Goal: Communication & Community: Answer question/provide support

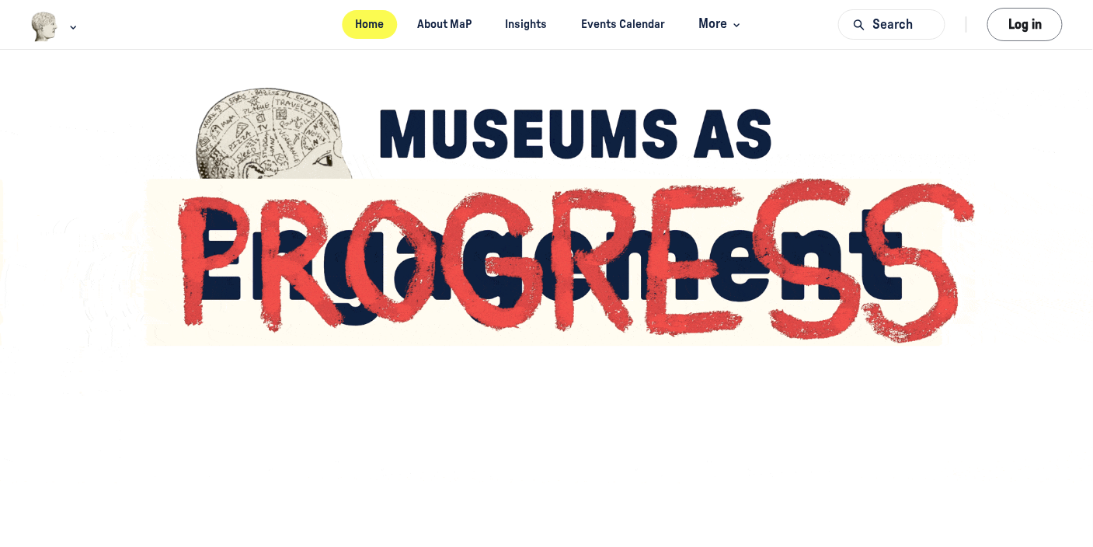
click at [360, 26] on link "Home" at bounding box center [370, 24] width 56 height 29
click at [1023, 19] on button "Log in" at bounding box center [1024, 24] width 75 height 33
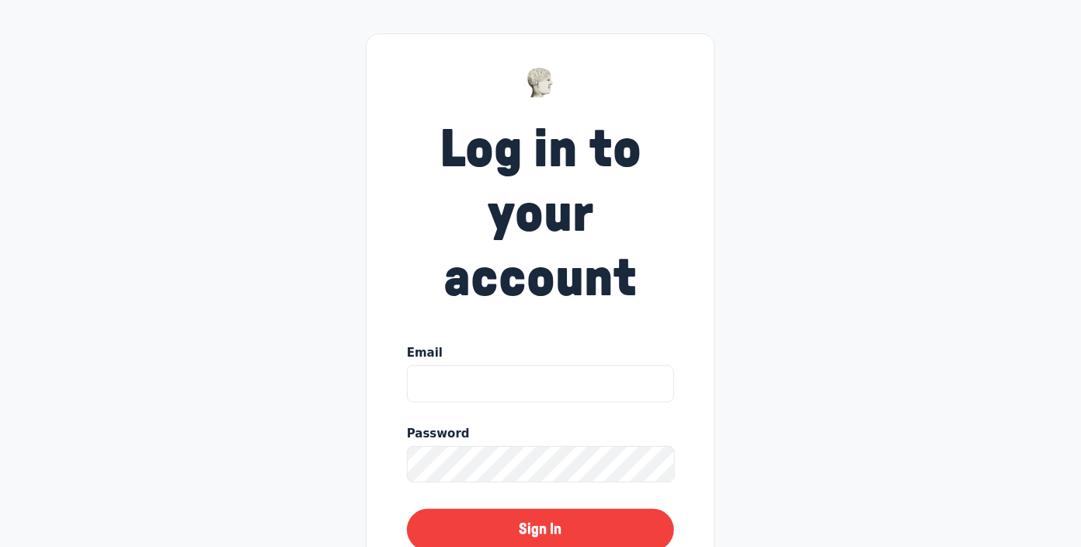
click at [560, 374] on input "Email" at bounding box center [540, 383] width 267 height 37
type input "Laura.andrew@phoenix.gov"
click at [407, 509] on button "Sign In" at bounding box center [540, 530] width 267 height 42
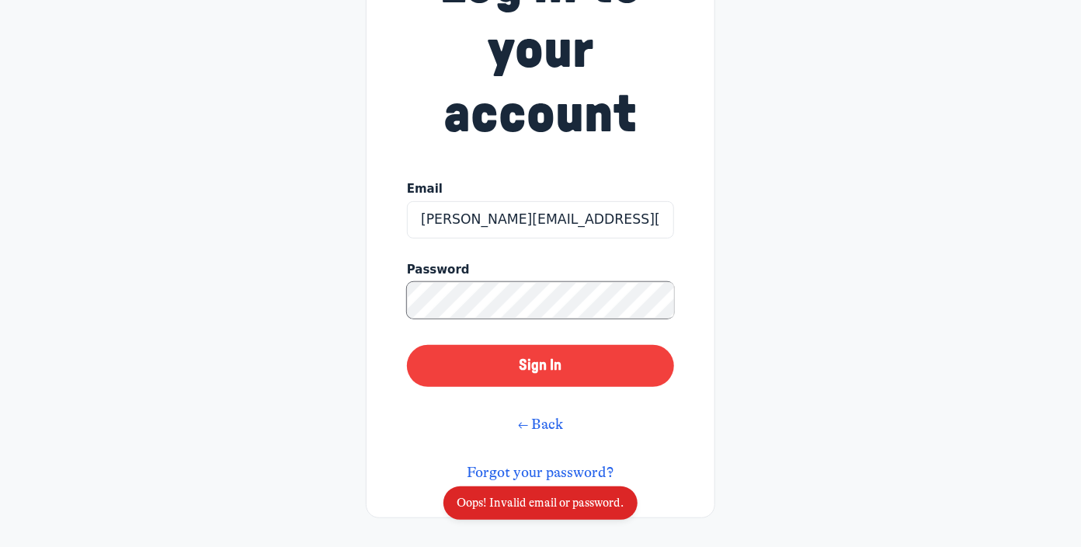
scroll to position [167, 0]
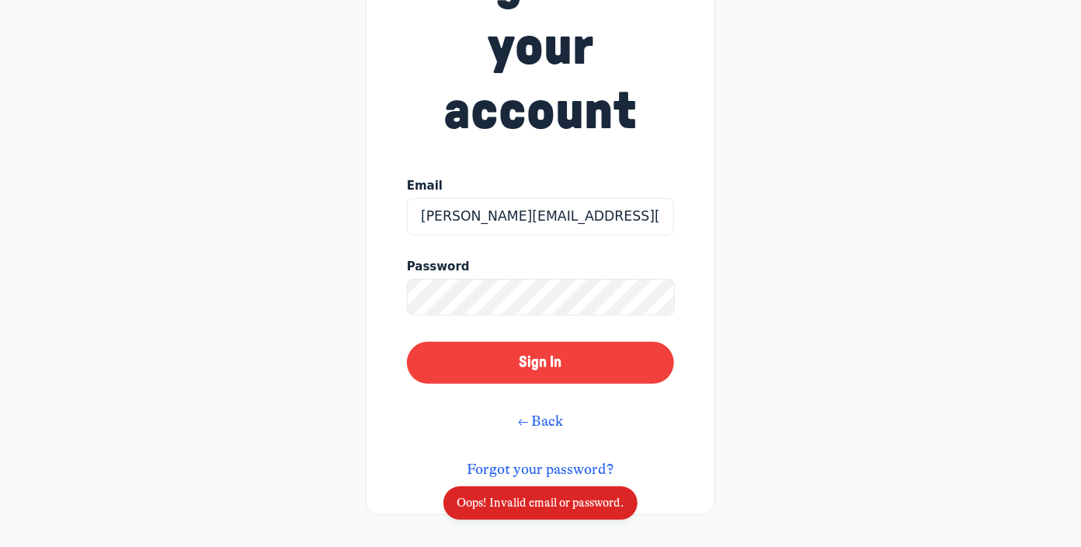
click at [564, 470] on link "Forgot your password?" at bounding box center [541, 469] width 147 height 17
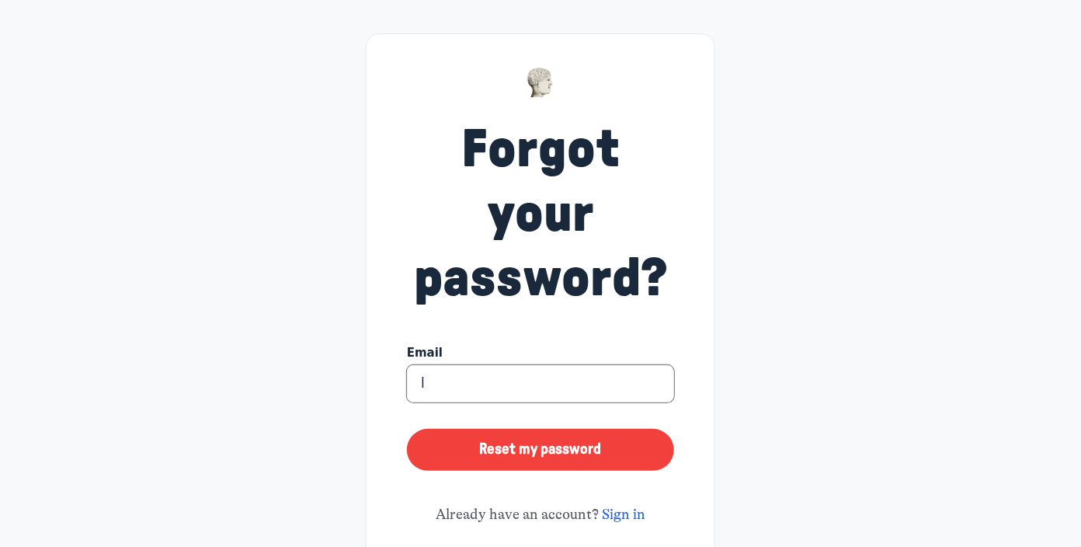
type input "Laura.andrew@phoenix.gov"
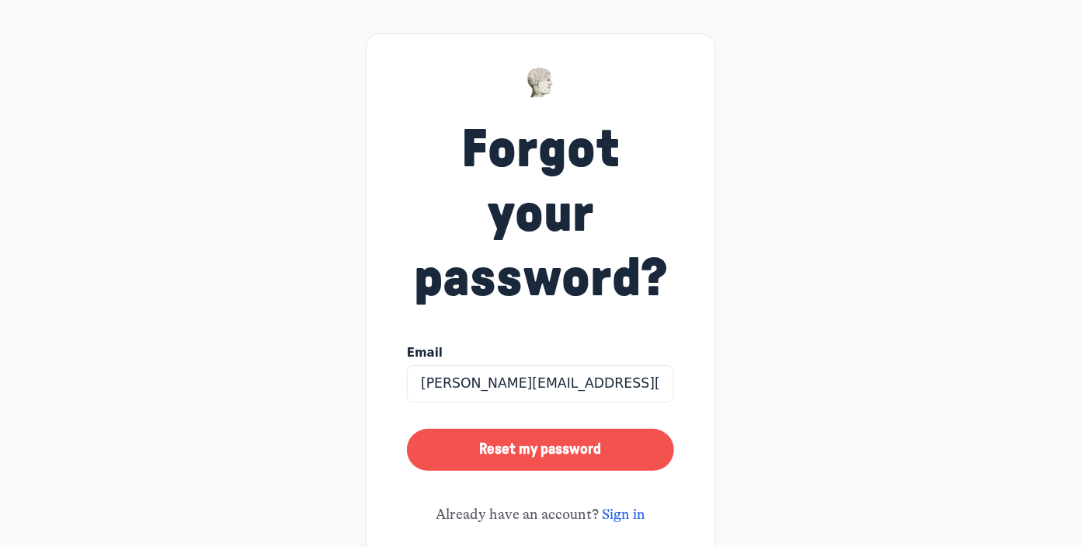
click at [550, 454] on button "Reset my password" at bounding box center [540, 450] width 267 height 42
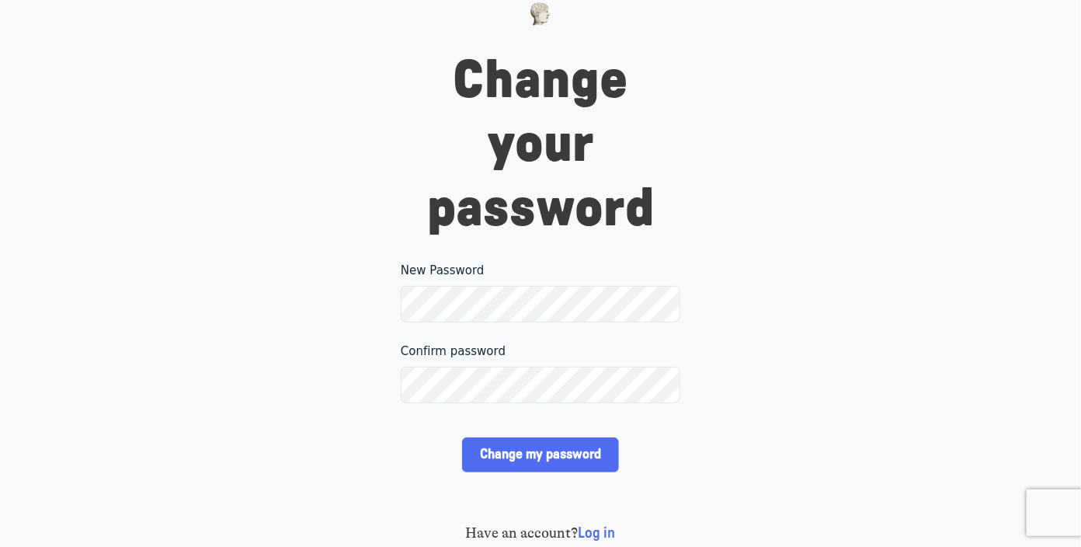
click at [791, 317] on div "Change your password New Password Please make sure your password includes at le…" at bounding box center [540, 273] width 1081 height 547
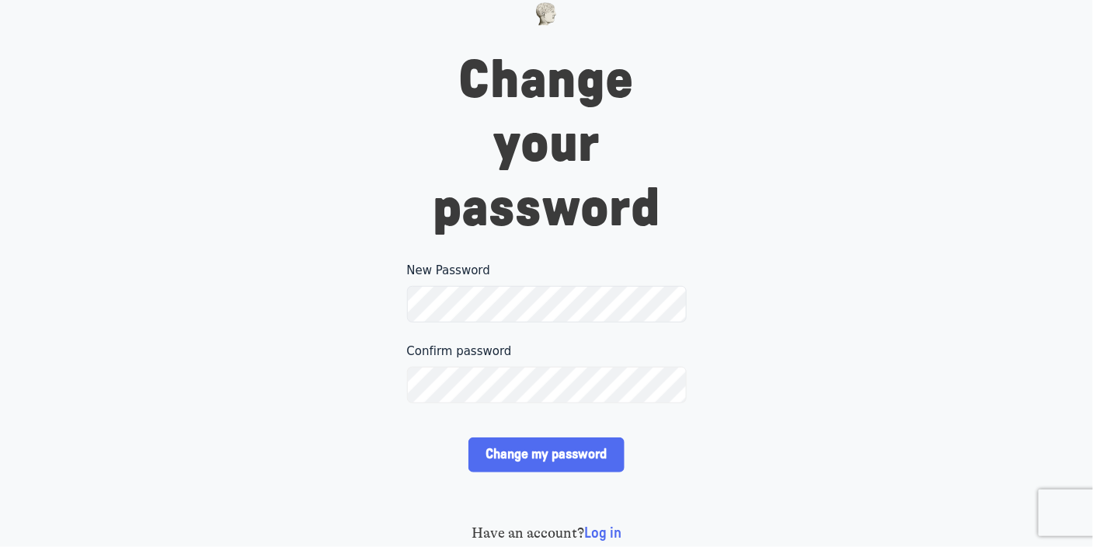
click at [468, 437] on input "Change my password" at bounding box center [546, 454] width 156 height 35
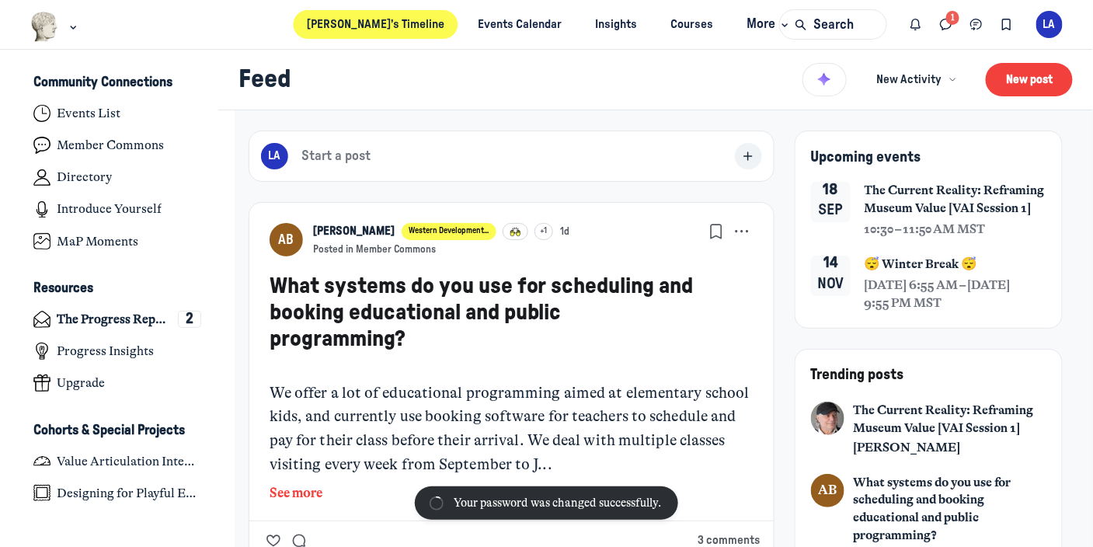
scroll to position [4205, 3053]
click at [941, 19] on icon "Direct messages" at bounding box center [946, 24] width 16 height 17
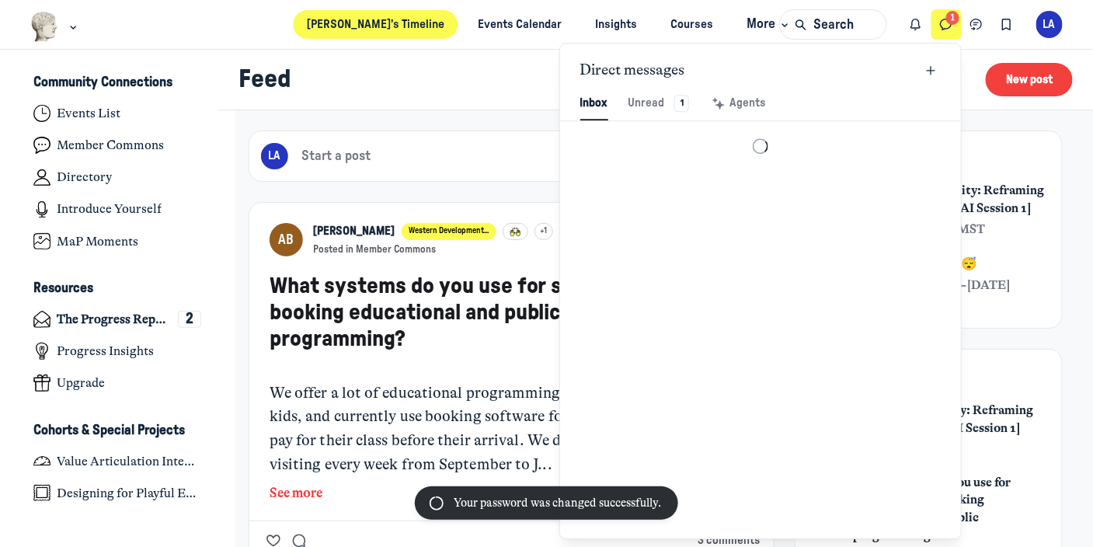
scroll to position [2114, 3621]
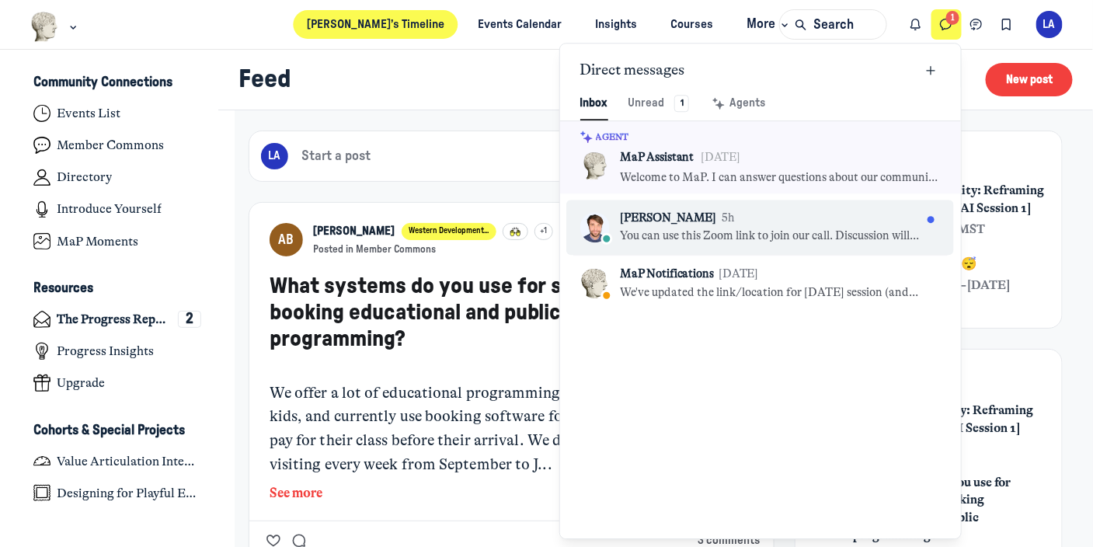
click at [744, 231] on p "You can use this Zoom link to join our call. Discussion will begin at 1:45 ET." at bounding box center [770, 236] width 301 height 17
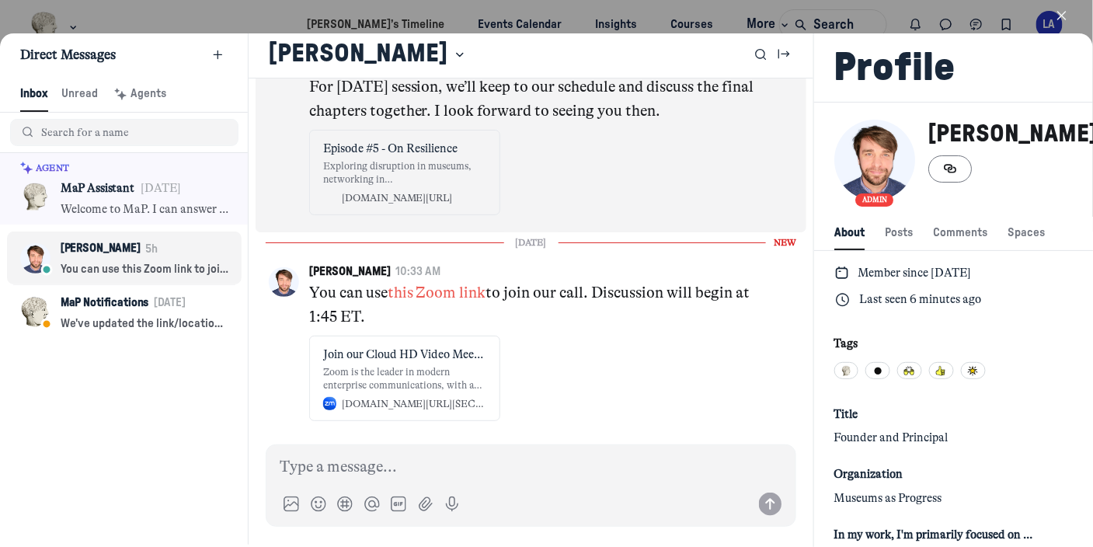
scroll to position [1647, 0]
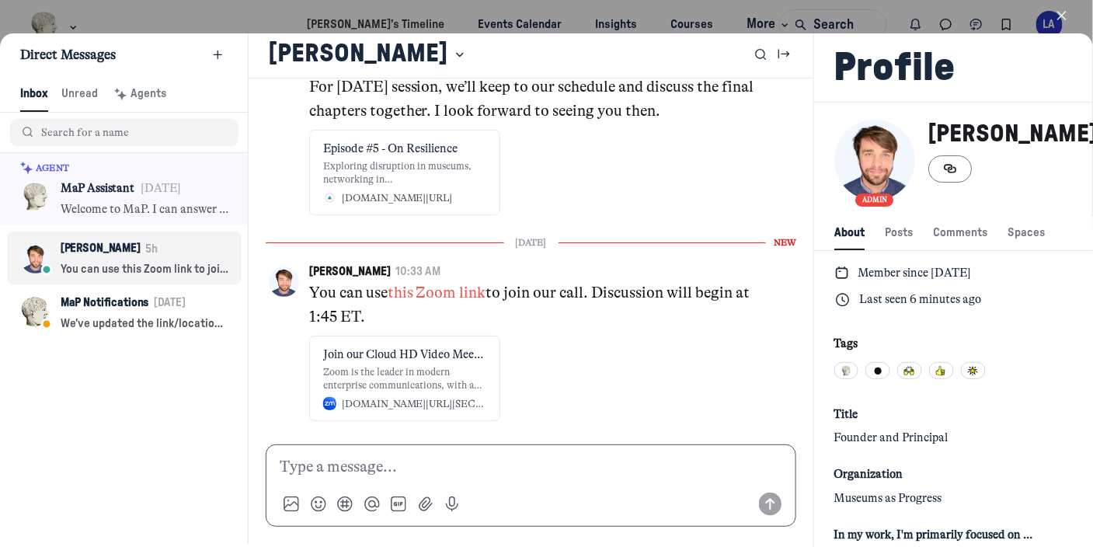
click at [419, 469] on p at bounding box center [531, 467] width 503 height 24
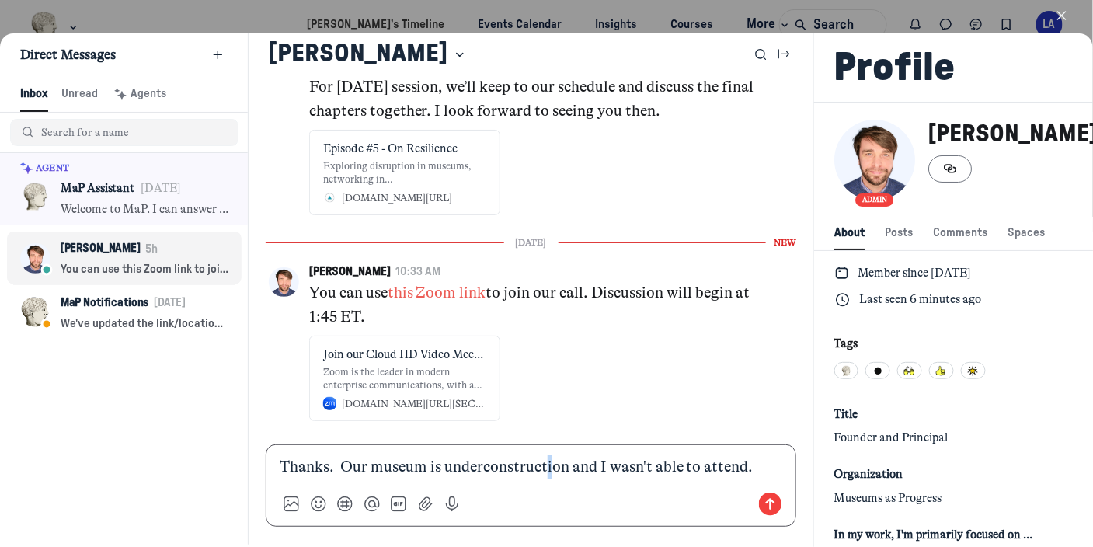
drag, startPoint x: 534, startPoint y: 464, endPoint x: 546, endPoint y: 474, distance: 16.0
click at [547, 474] on p "Thanks. Our museum is underconstruction and I wasn't able to attend." at bounding box center [531, 467] width 503 height 24
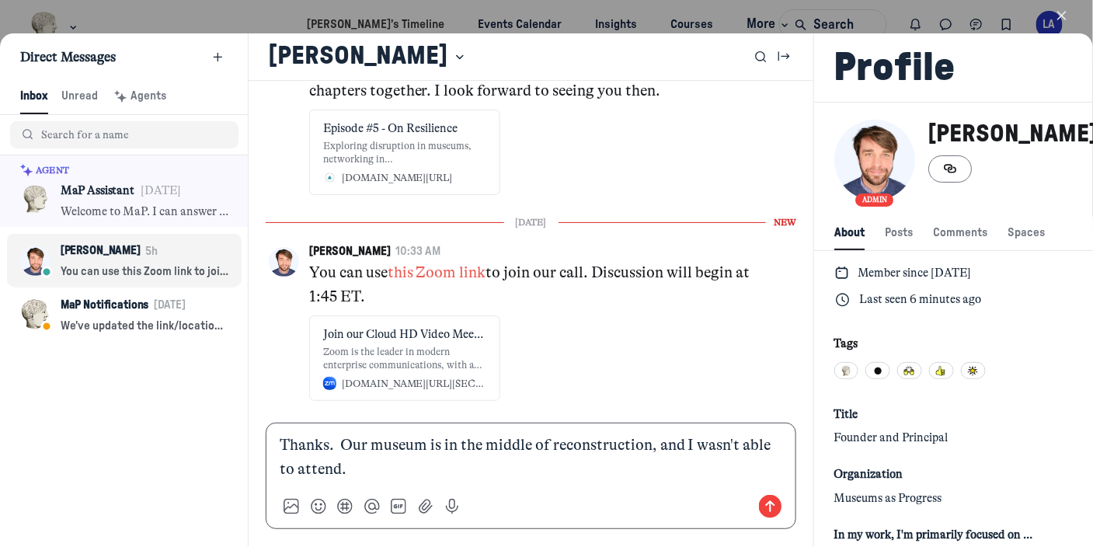
click at [471, 473] on p "Thanks. Our museum is in the middle of reconstruction, and I wasn't able to att…" at bounding box center [531, 457] width 503 height 48
click at [384, 468] on p "Thanks. Our museum is in the middle of reconstruction, and I wasn't able to att…" at bounding box center [531, 457] width 503 height 48
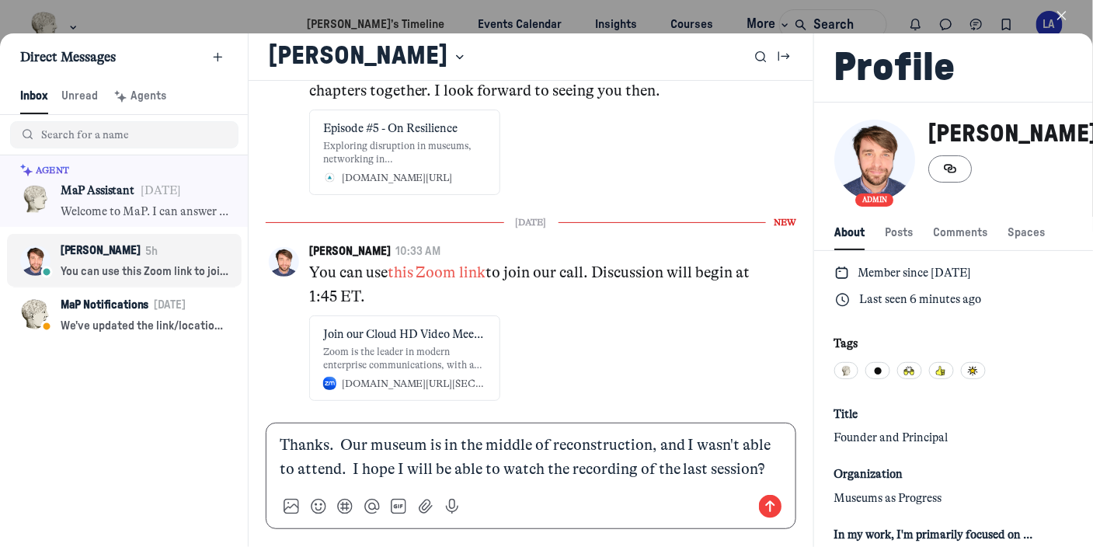
click at [759, 500] on use "Send message" at bounding box center [770, 506] width 23 height 23
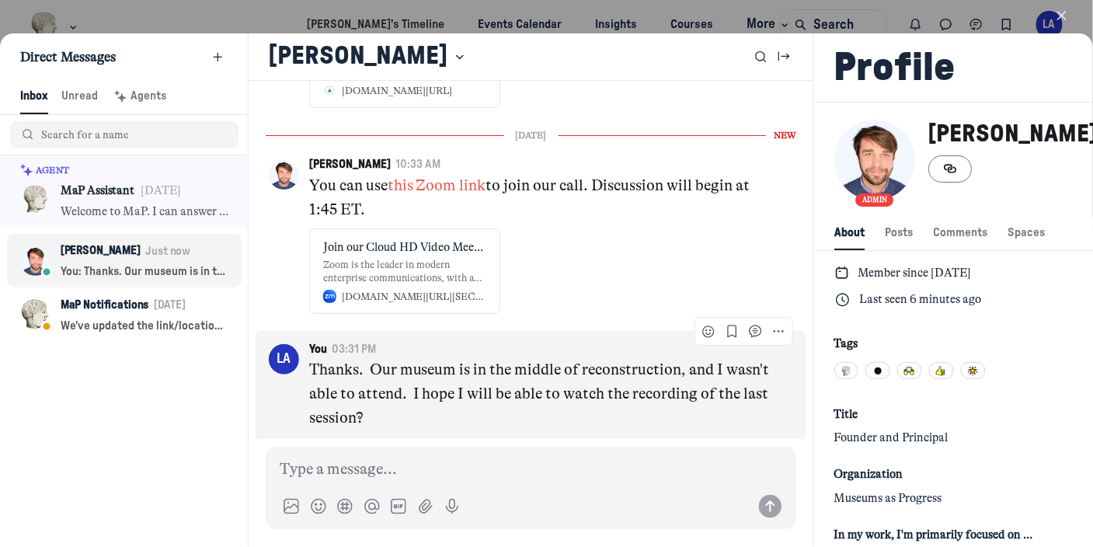
scroll to position [2, 0]
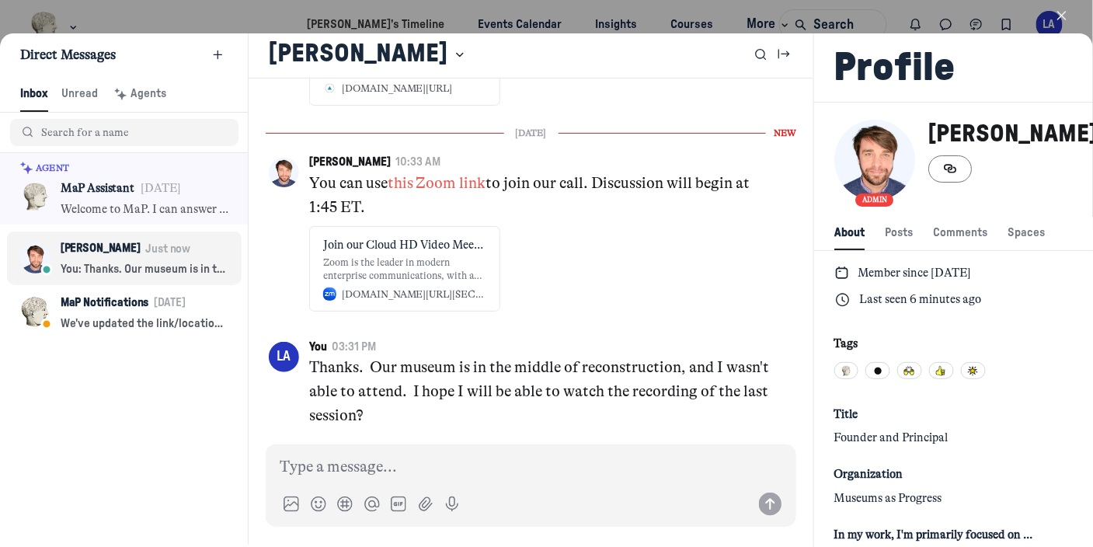
click at [38, 96] on span "Inbox" at bounding box center [34, 93] width 28 height 17
click at [1066, 12] on icon "button" at bounding box center [1062, 16] width 16 height 16
click at [1061, 15] on div "LA" at bounding box center [1049, 24] width 27 height 27
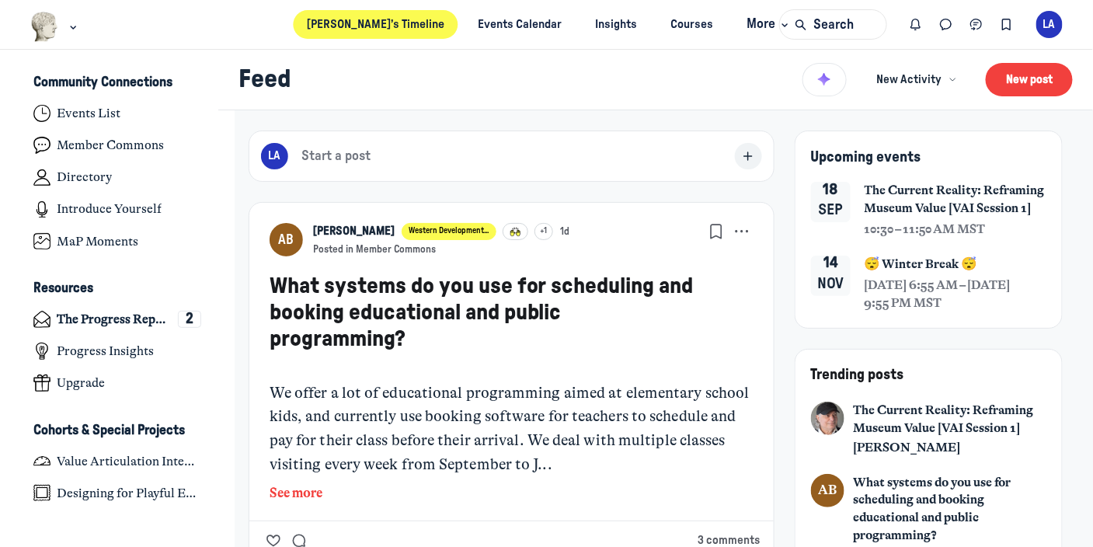
click at [1042, 23] on div "LA" at bounding box center [1049, 24] width 27 height 27
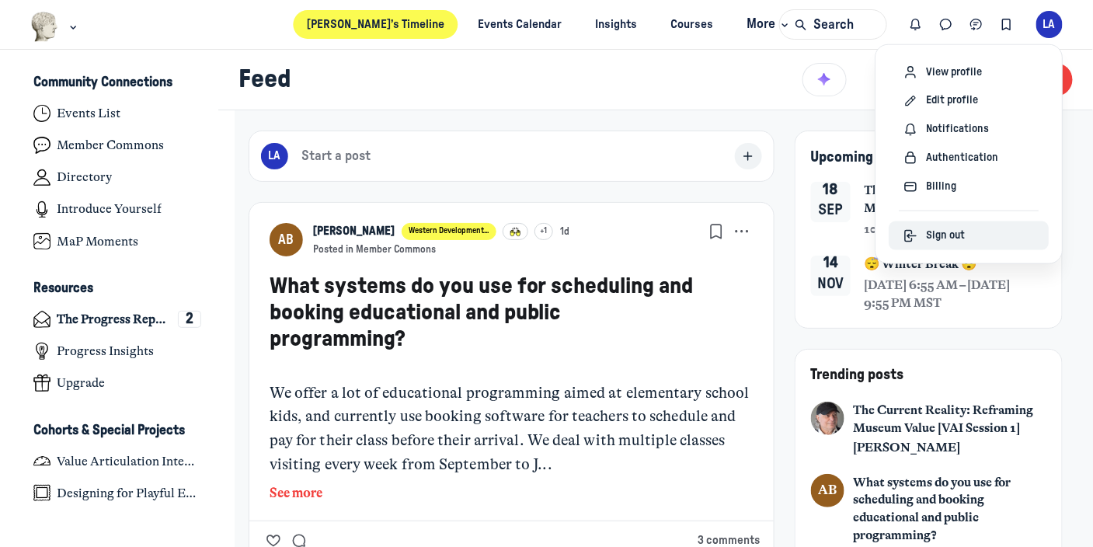
drag, startPoint x: 938, startPoint y: 239, endPoint x: 941, endPoint y: 215, distance: 24.3
click at [938, 235] on span "Sign out" at bounding box center [945, 236] width 39 height 16
